Goal: Find contact information: Find contact information

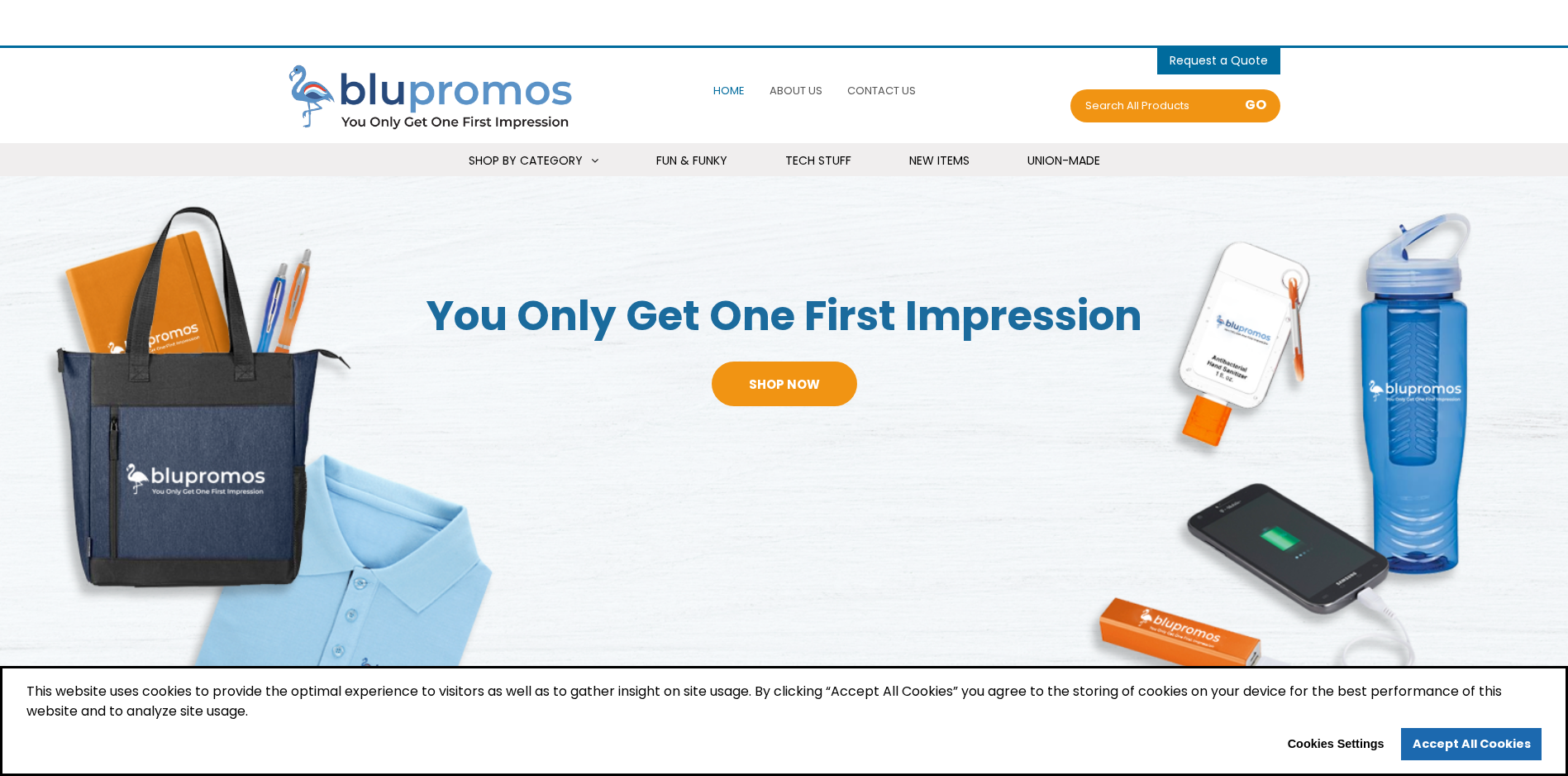
select select "Language Translate Widget"
click at [869, 90] on span "Contact Us" at bounding box center [881, 90] width 69 height 16
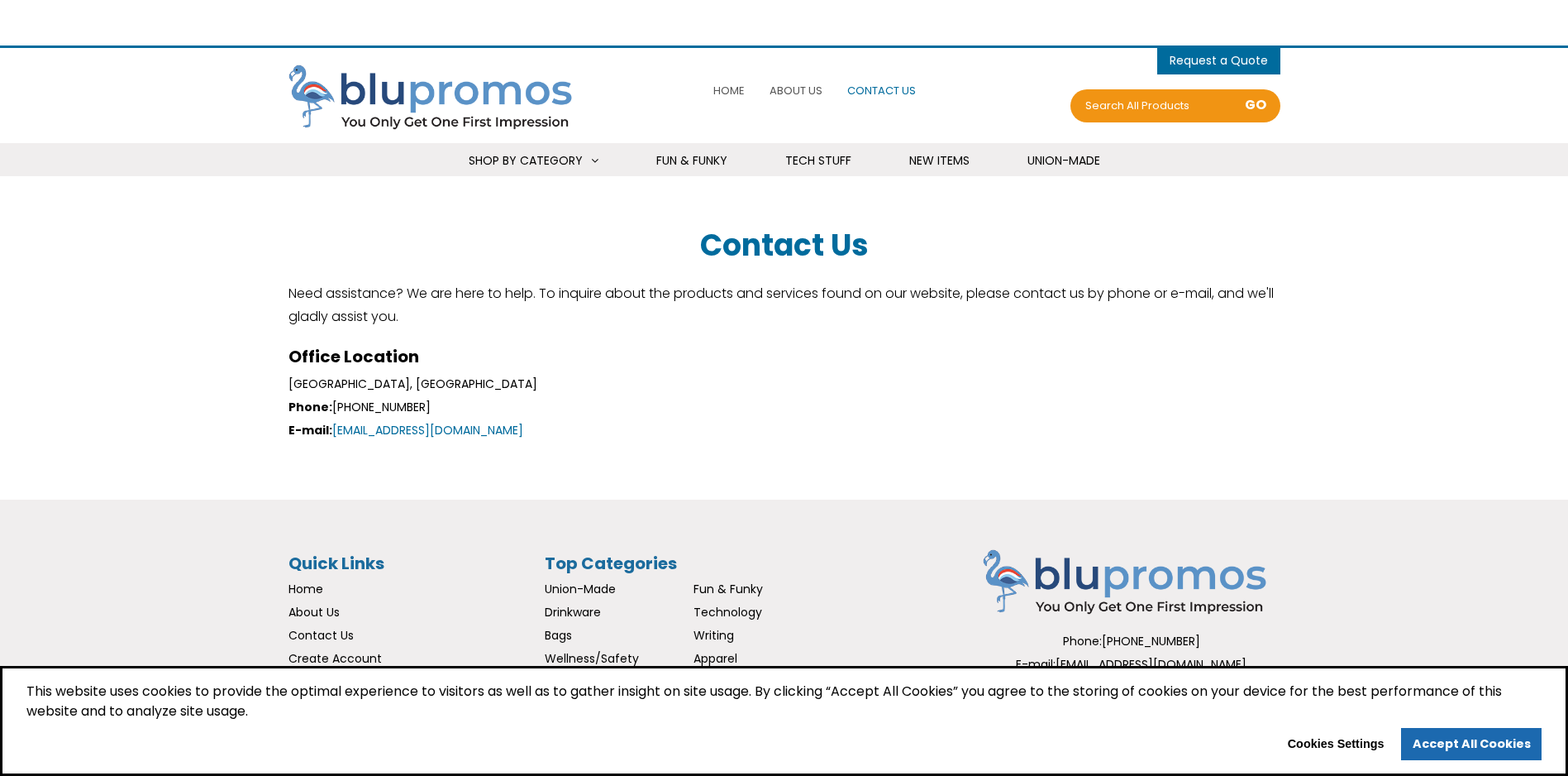
select select "Language Translate Widget"
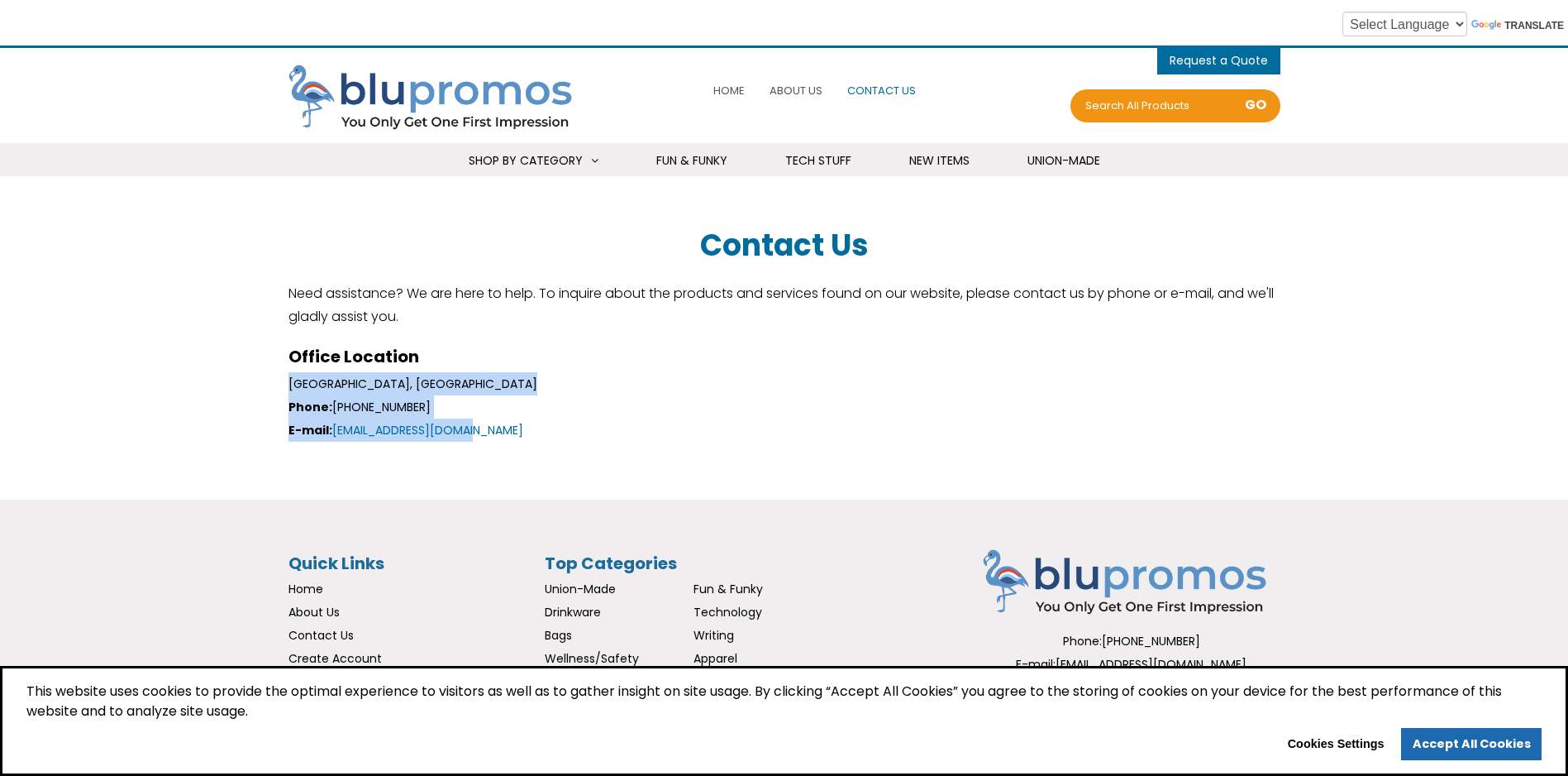
drag, startPoint x: 495, startPoint y: 432, endPoint x: 261, endPoint y: 392, distance: 237.4
click at [261, 392] on section "Contact Us Need assistance? We are here to help. To inquire about the products …" at bounding box center [784, 338] width 1568 height 240
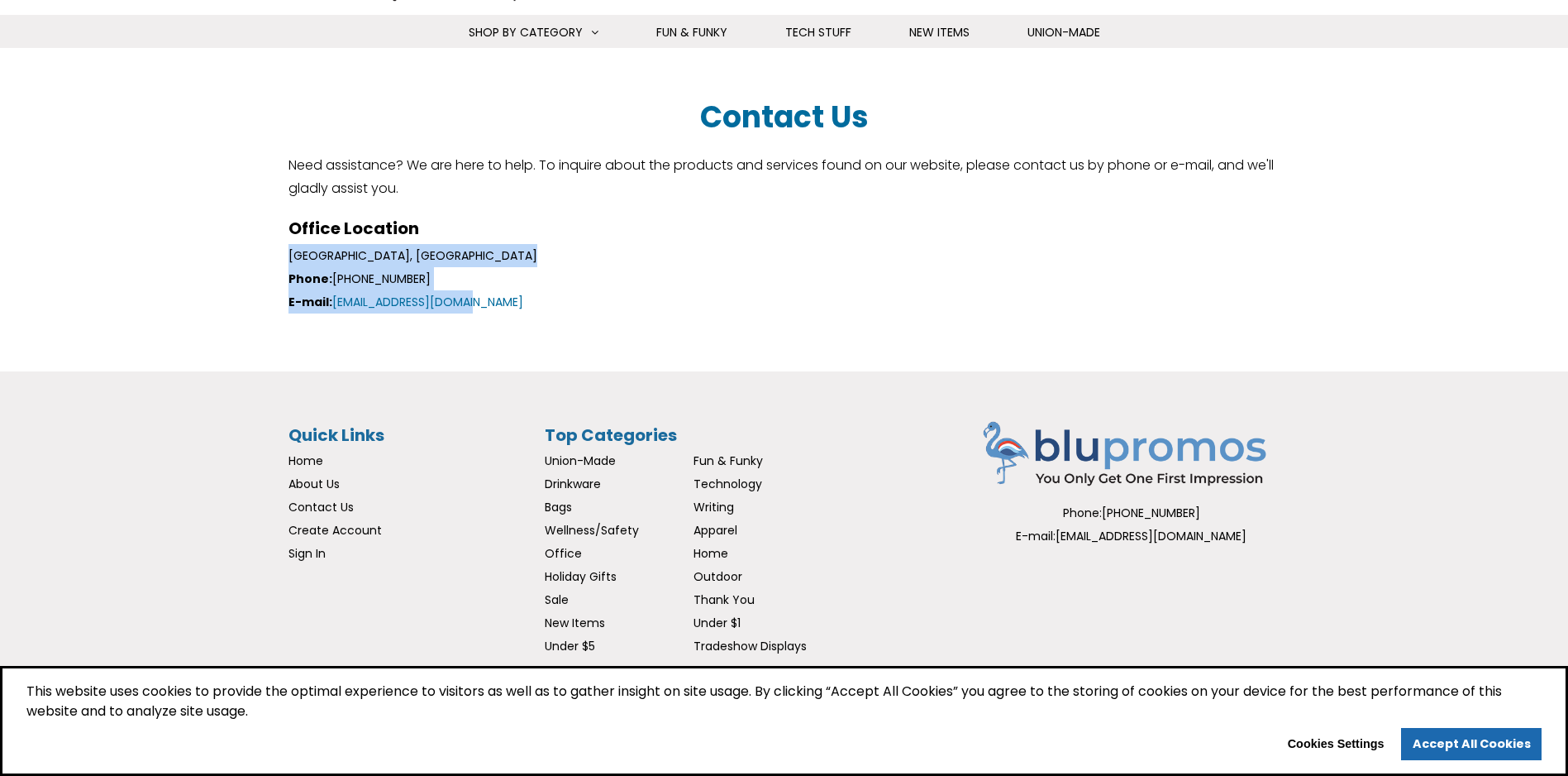
scroll to position [129, 0]
click at [1357, 744] on button "Cookies Settings" at bounding box center [1336, 744] width 119 height 27
checkbox input "true"
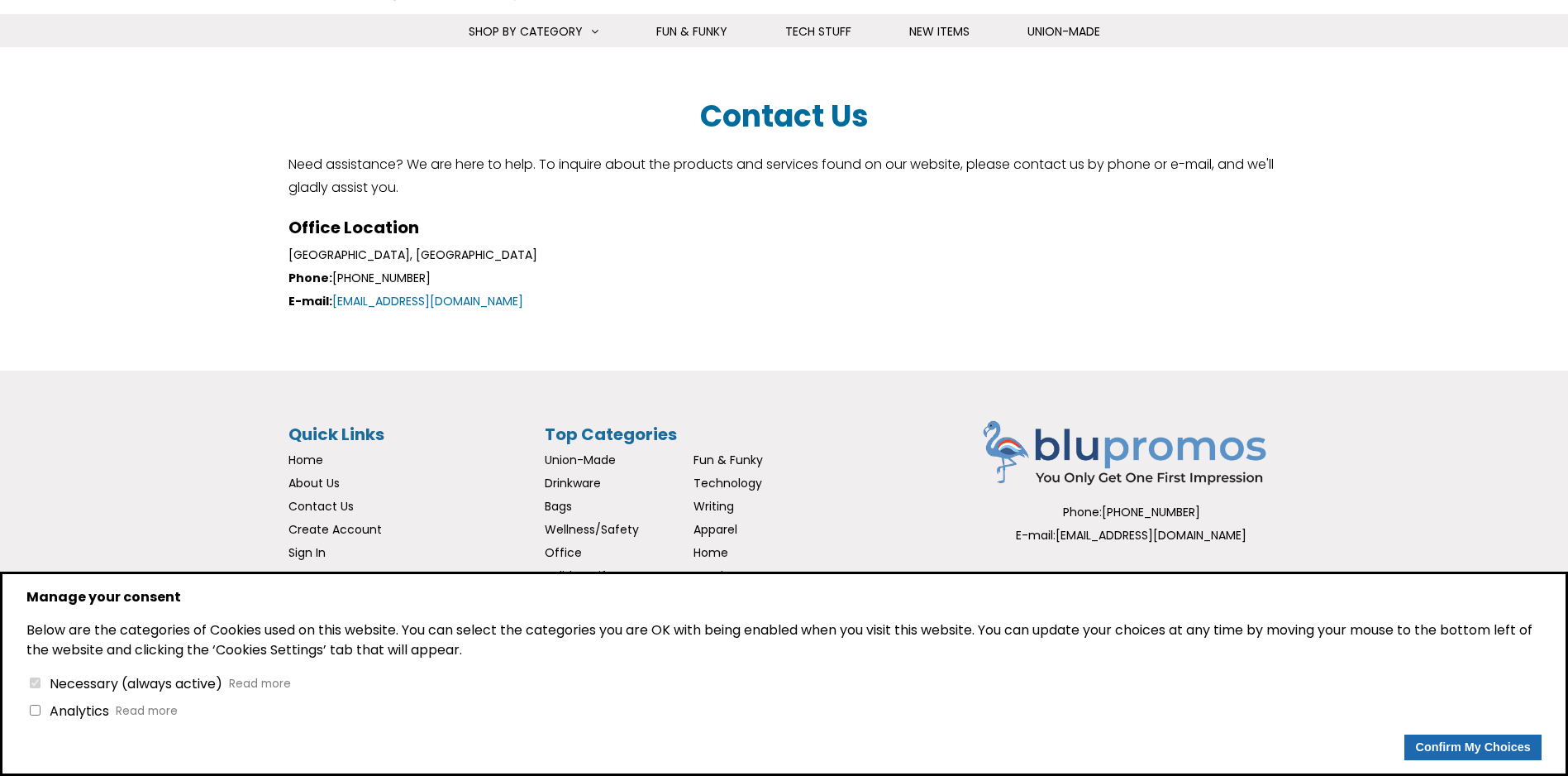
click at [177, 678] on span "Necessary (always active)" at bounding box center [136, 683] width 180 height 19
click at [1454, 748] on button "Confirm My Choices" at bounding box center [1474, 748] width 138 height 27
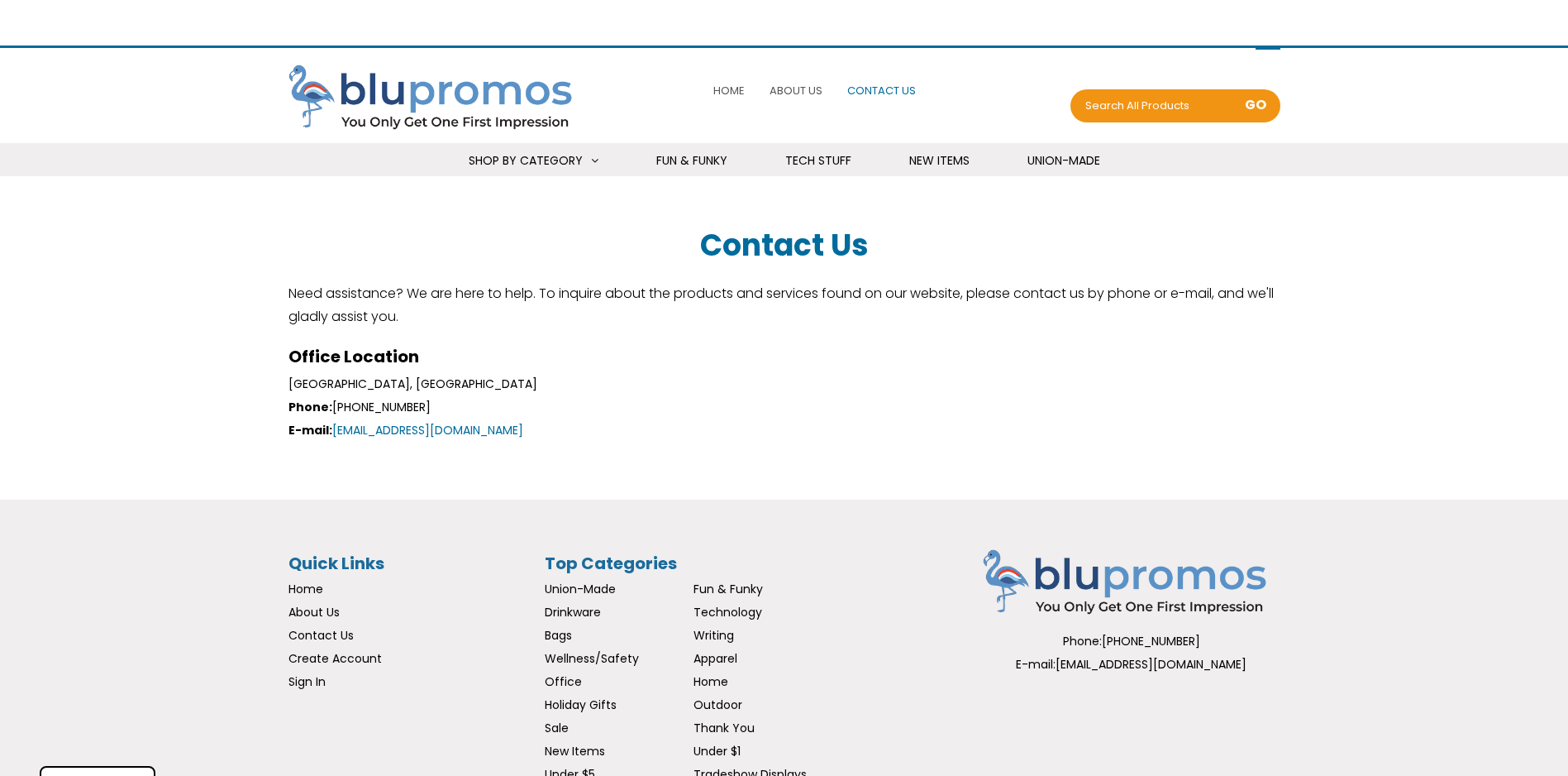
scroll to position [129, 0]
